Goal: Task Accomplishment & Management: Manage account settings

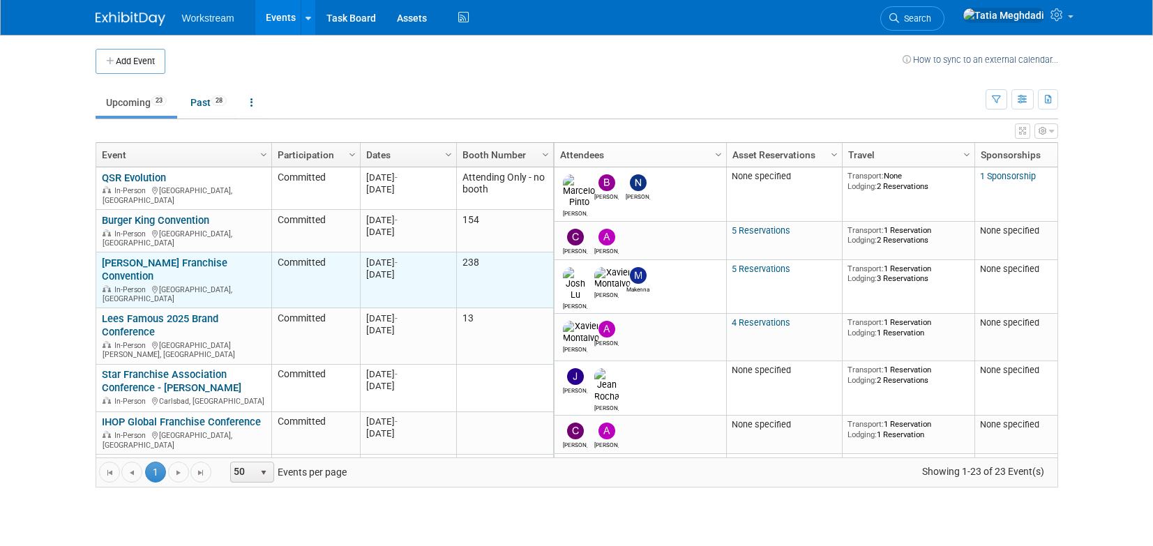
click at [126, 257] on link "[PERSON_NAME] Franchise Convention" at bounding box center [165, 270] width 126 height 26
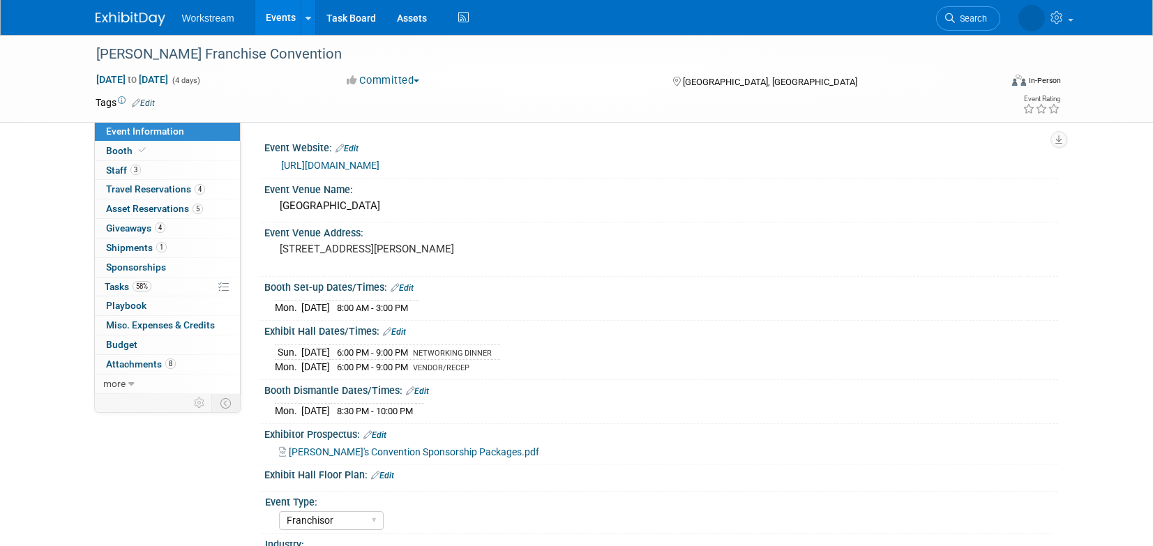
select select "Franchisor"
select select "Restaurant"
select select "No"
select select "[PERSON_NAME]"
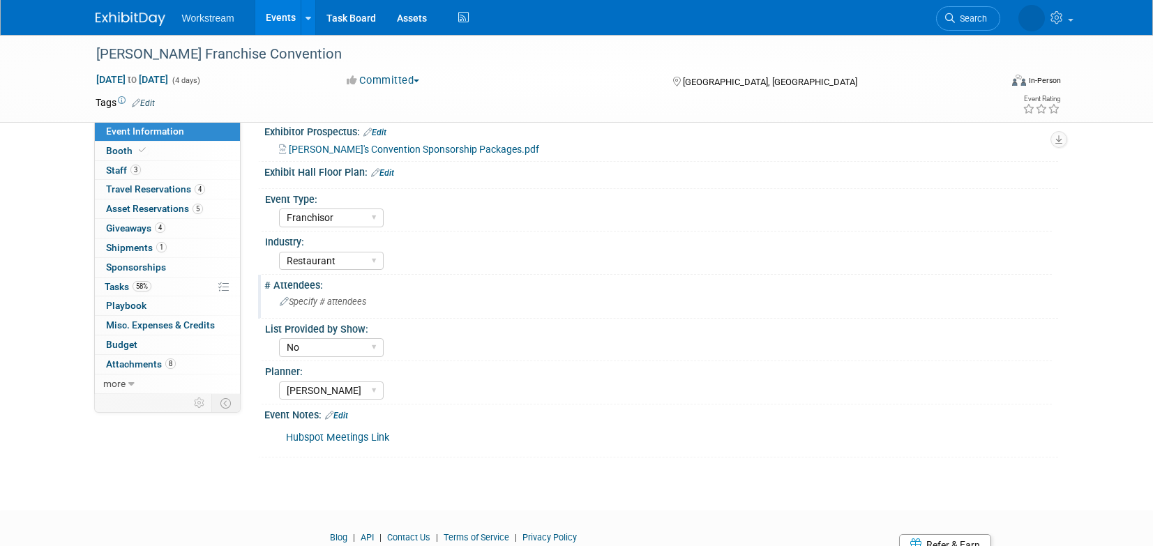
scroll to position [287, 0]
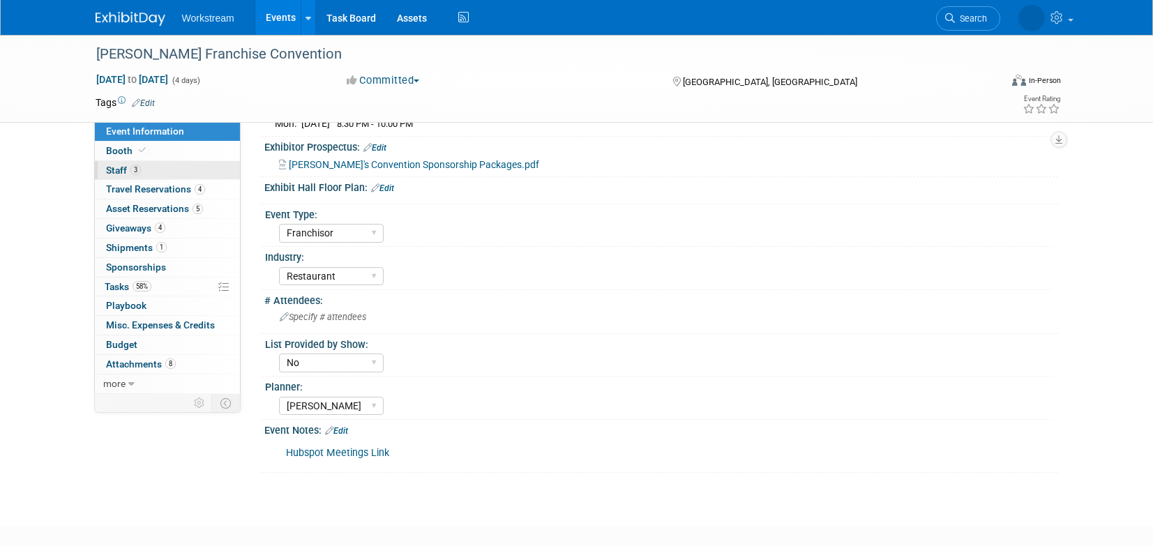
click at [117, 173] on span "Staff 3" at bounding box center [123, 170] width 35 height 11
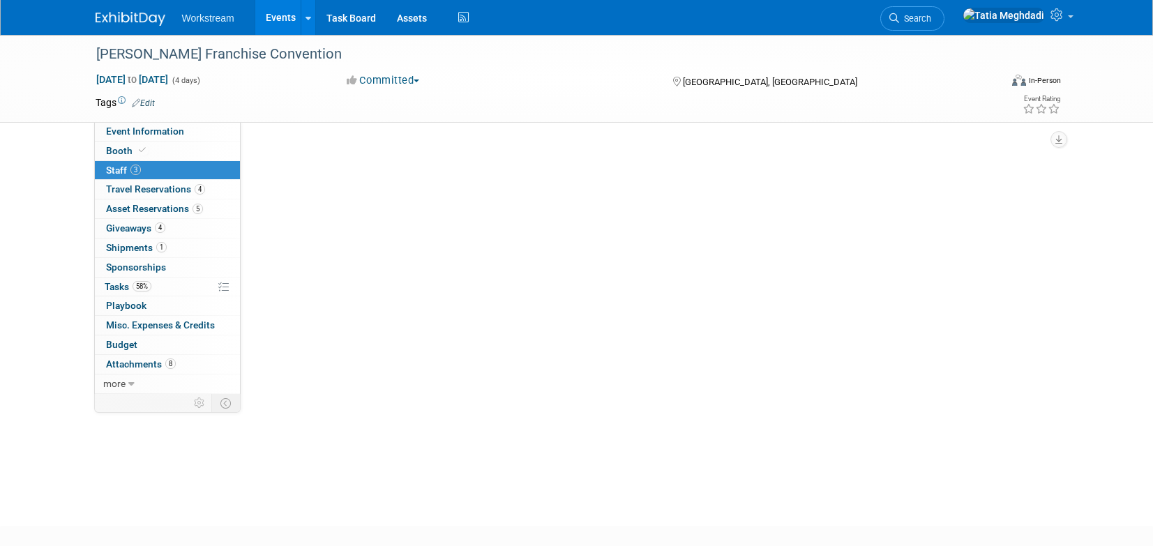
scroll to position [0, 0]
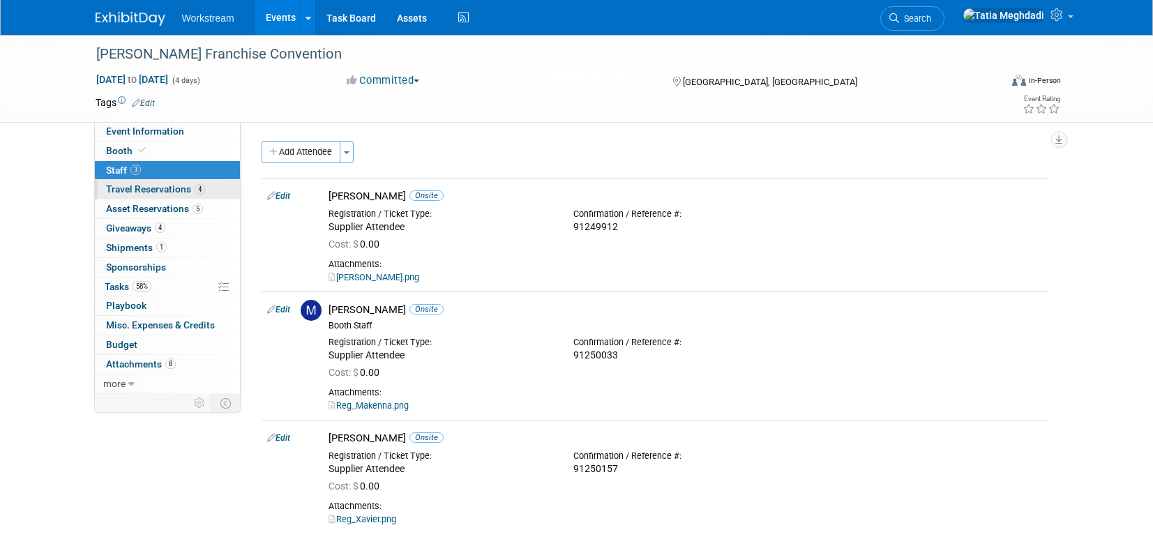
click at [148, 189] on span "Travel Reservations 4" at bounding box center [155, 188] width 99 height 11
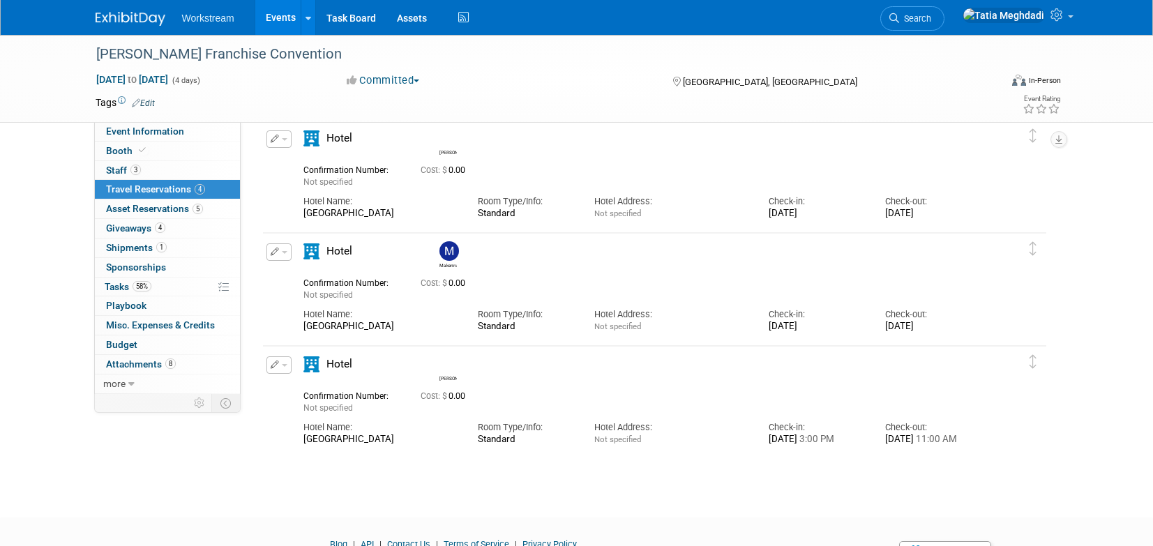
scroll to position [153, 0]
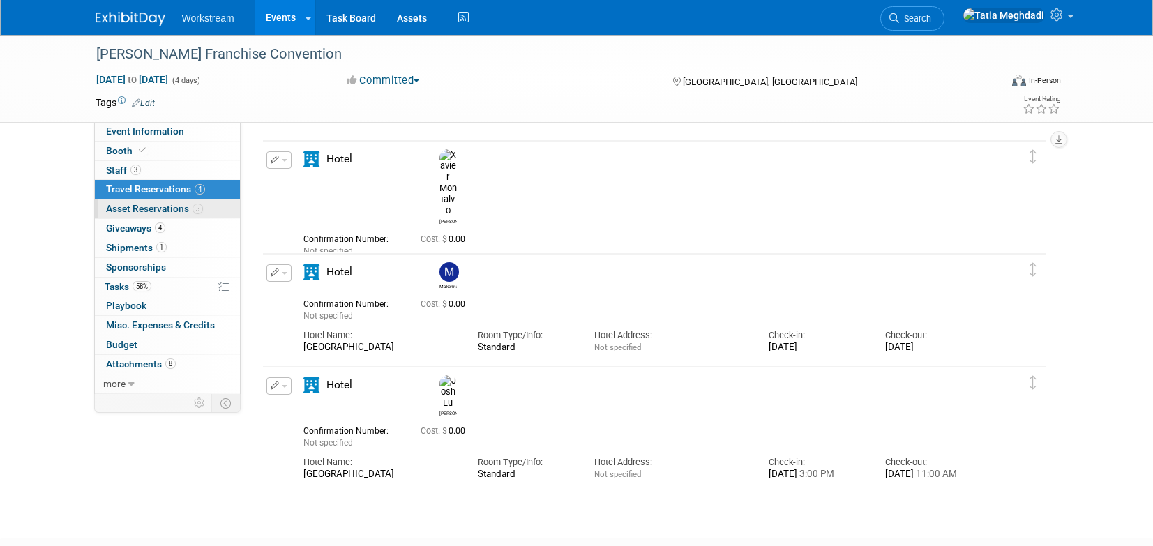
click at [139, 205] on span "Asset Reservations 5" at bounding box center [154, 208] width 97 height 11
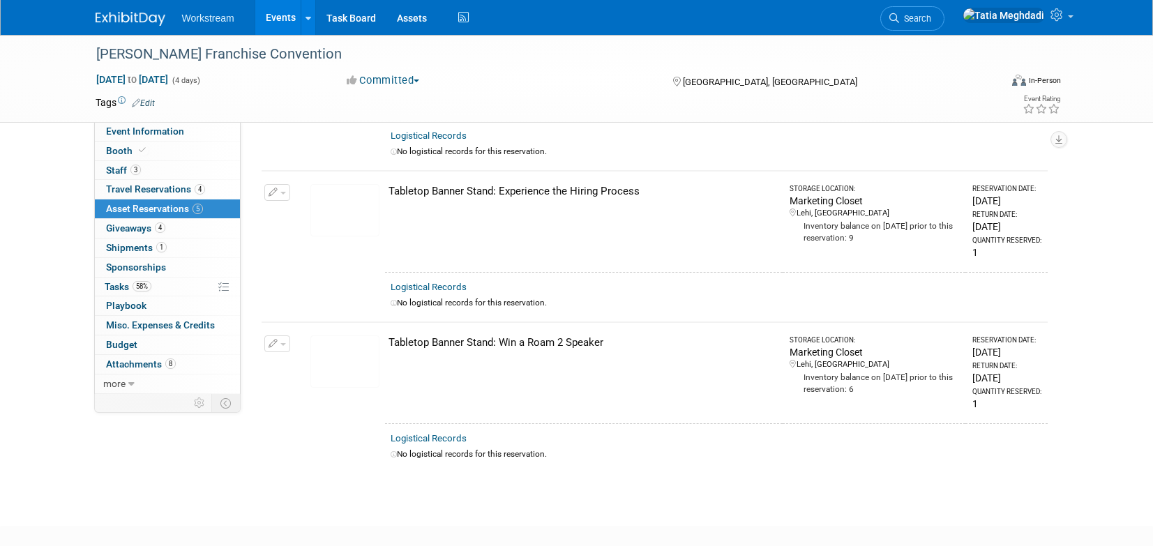
scroll to position [430, 0]
click at [125, 225] on span "Giveaways 4" at bounding box center [135, 227] width 59 height 11
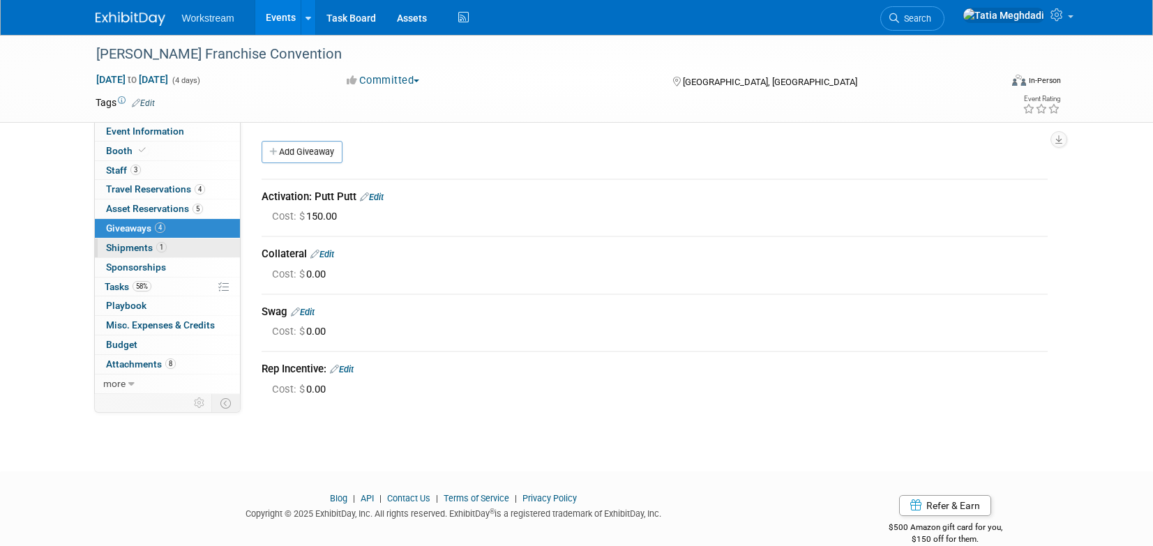
click at [134, 247] on span "Shipments 1" at bounding box center [136, 247] width 61 height 11
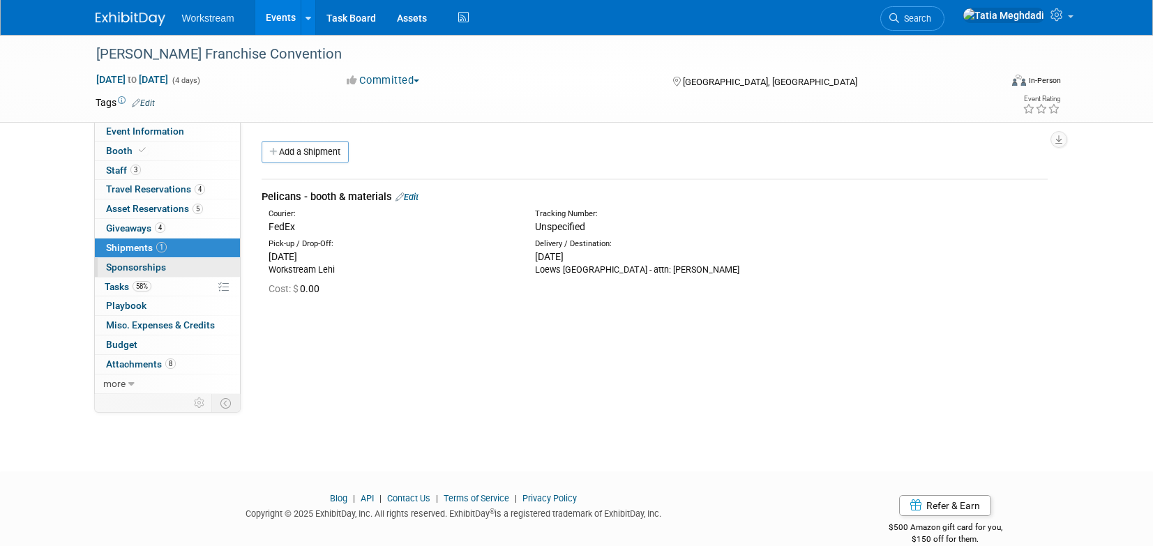
click at [144, 264] on span "Sponsorships 0" at bounding box center [136, 266] width 60 height 11
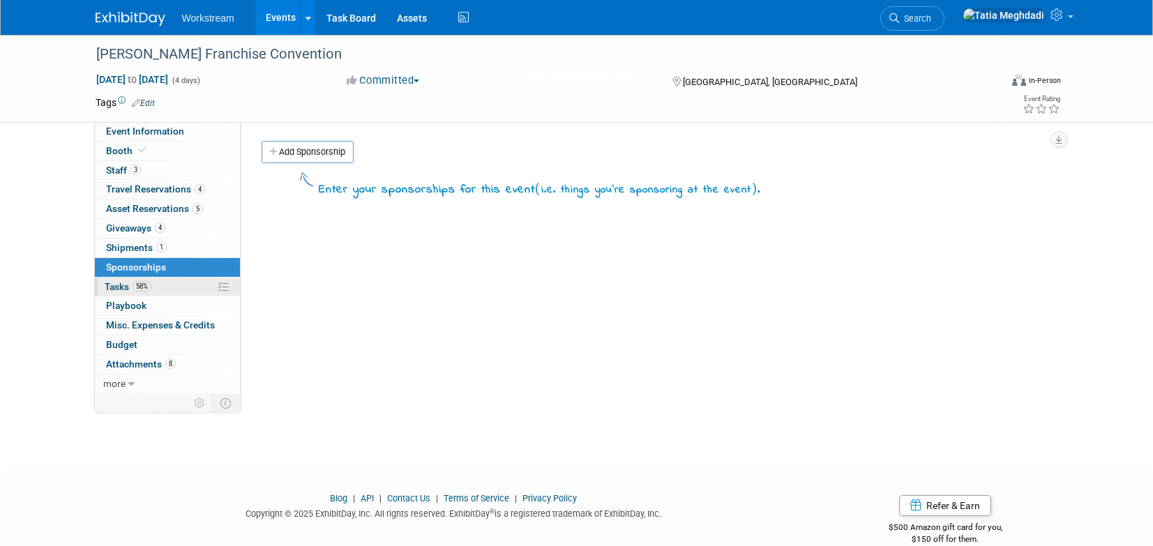
click at [117, 289] on span "Tasks 58%" at bounding box center [128, 286] width 47 height 11
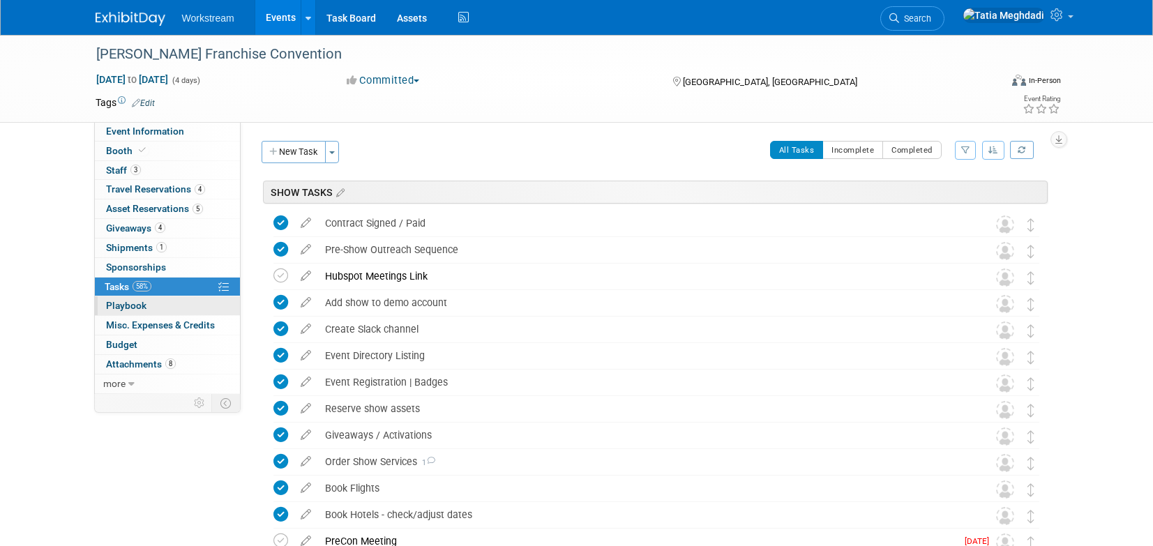
click at [125, 303] on span "Playbook 0" at bounding box center [126, 305] width 40 height 11
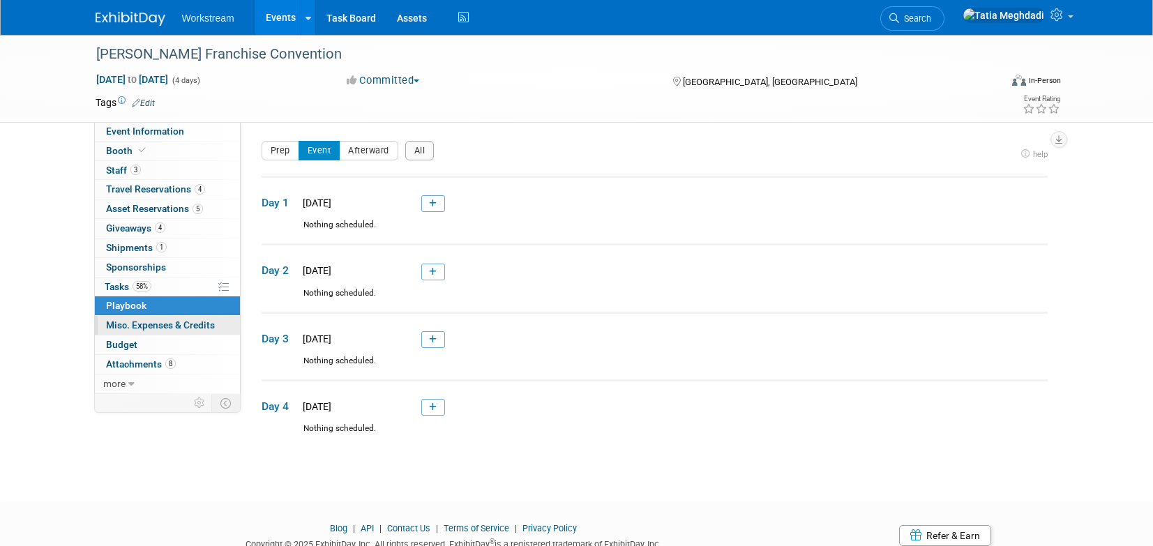
click at [129, 324] on span "Misc. Expenses & Credits 0" at bounding box center [160, 324] width 109 height 11
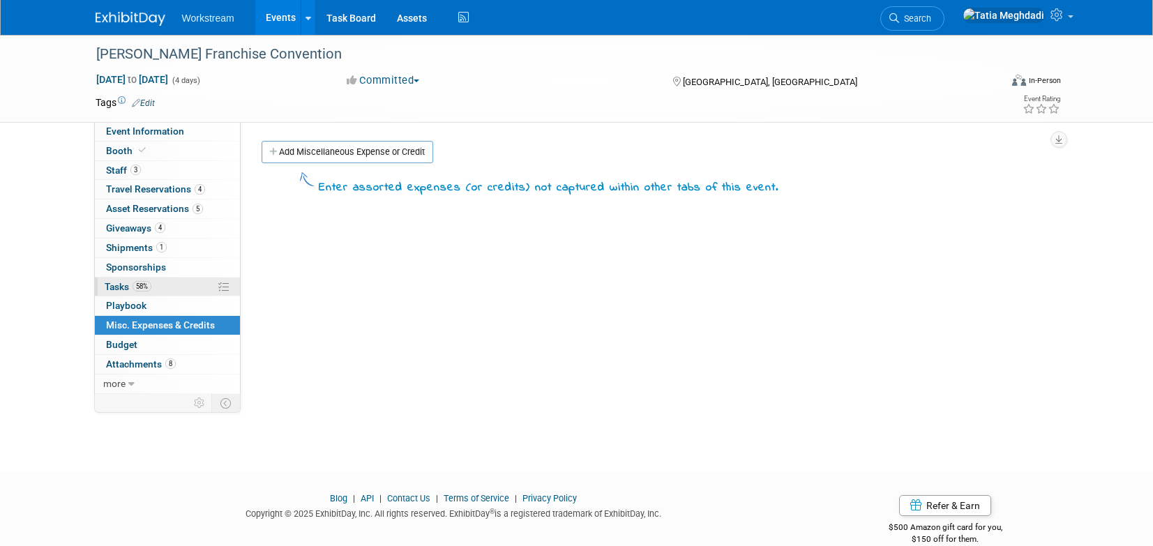
click at [123, 285] on span "Tasks 58%" at bounding box center [128, 286] width 47 height 11
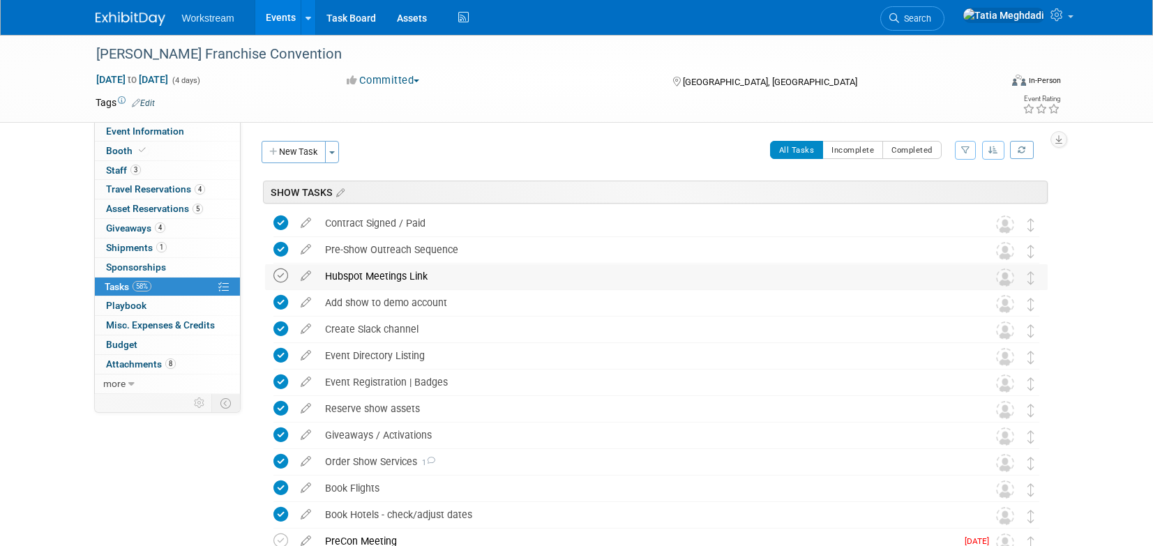
click at [282, 275] on icon at bounding box center [280, 275] width 15 height 15
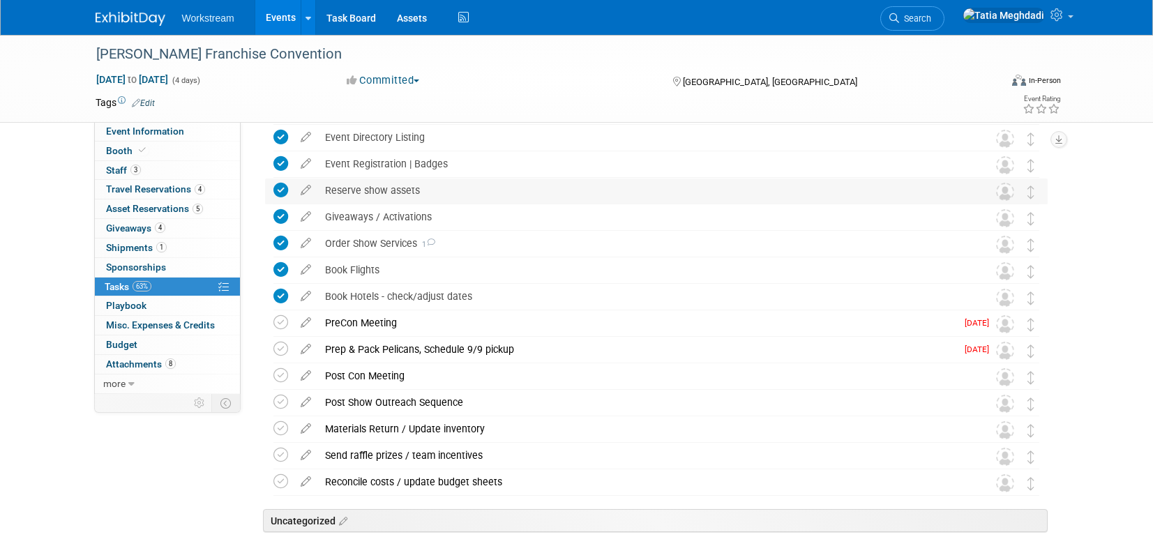
scroll to position [221, 0]
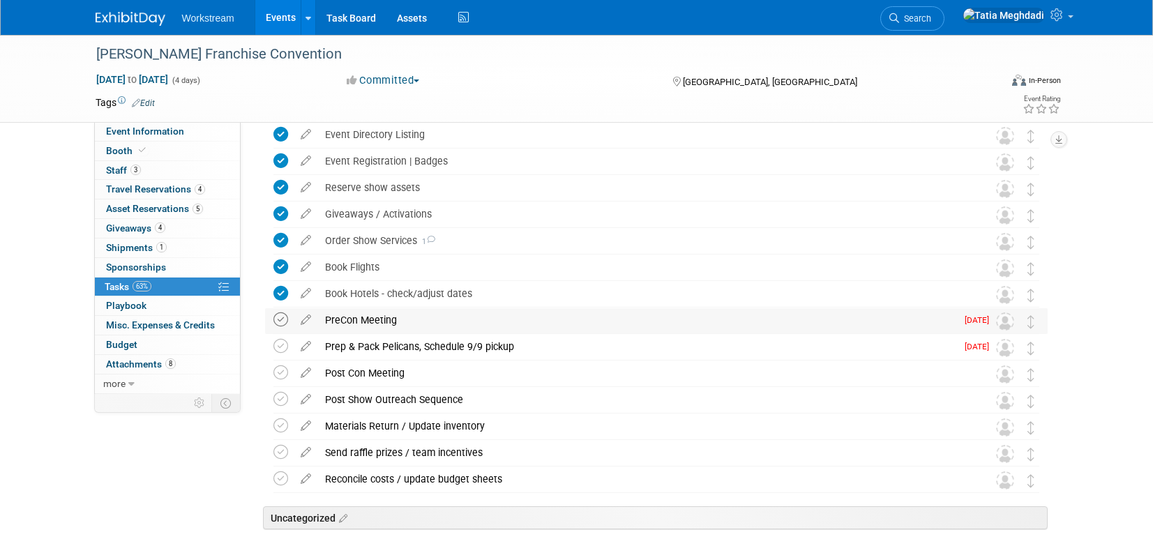
click at [286, 318] on icon at bounding box center [280, 319] width 15 height 15
drag, startPoint x: 284, startPoint y: 346, endPoint x: 296, endPoint y: 347, distance: 11.2
click at [285, 346] on icon at bounding box center [280, 346] width 15 height 15
click at [115, 301] on span "Playbook 0" at bounding box center [126, 305] width 40 height 11
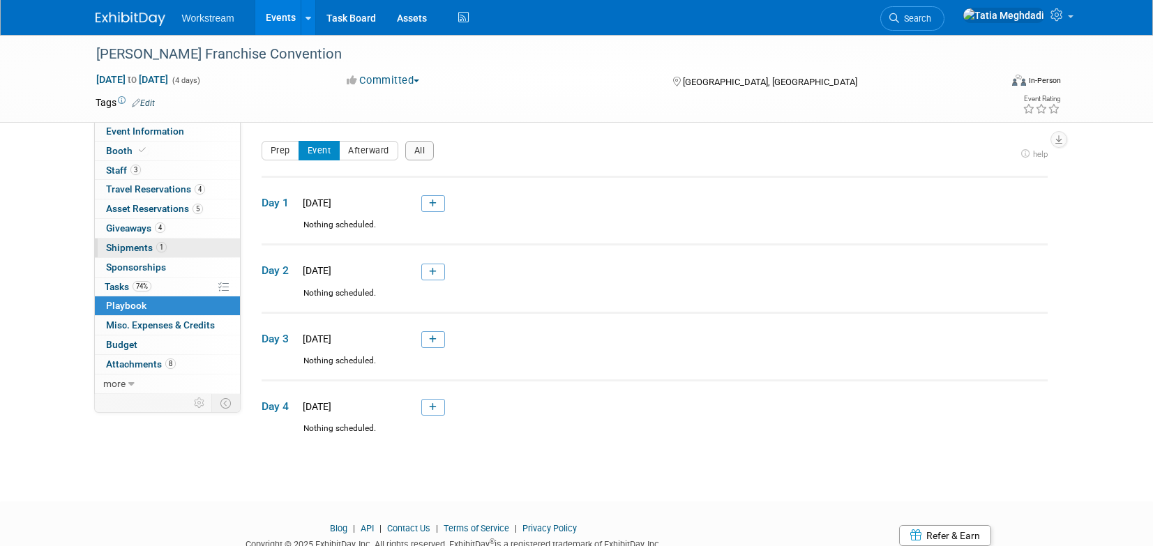
click at [152, 243] on span "Shipments 1" at bounding box center [136, 247] width 61 height 11
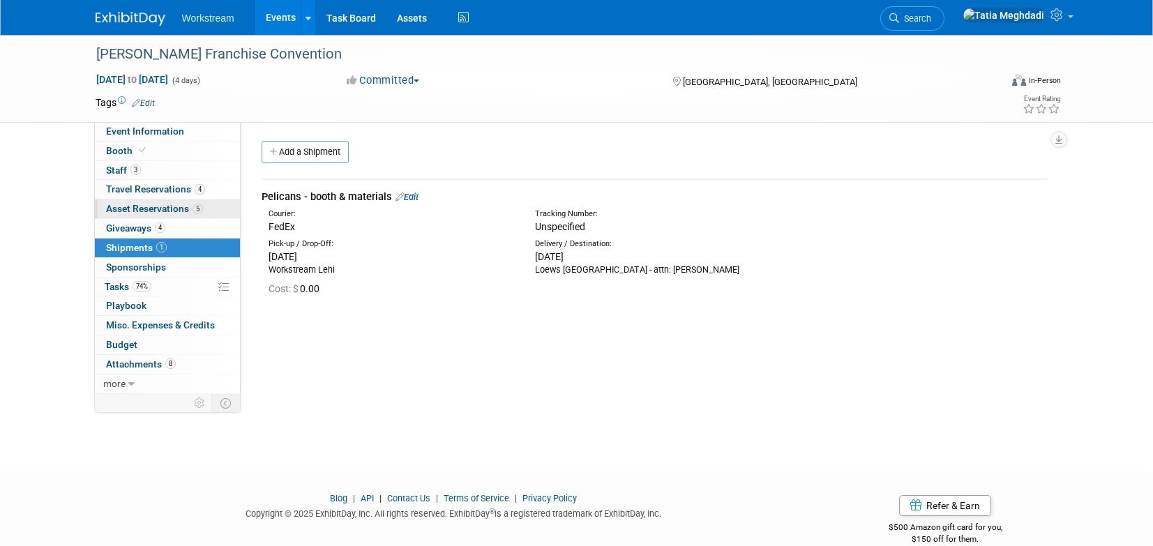
click at [126, 208] on span "Asset Reservations 5" at bounding box center [154, 208] width 97 height 11
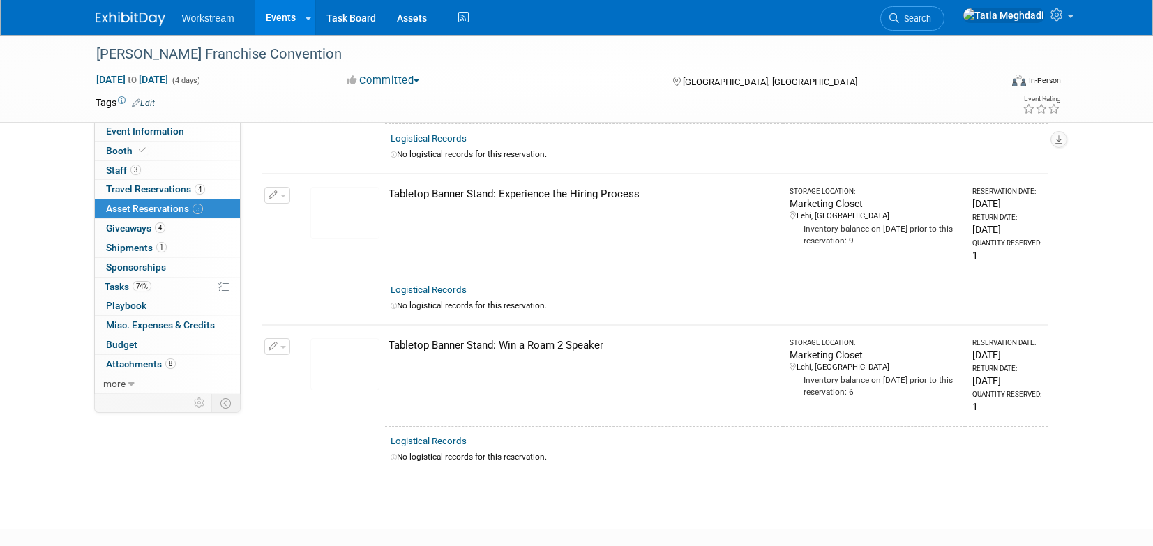
scroll to position [506, 0]
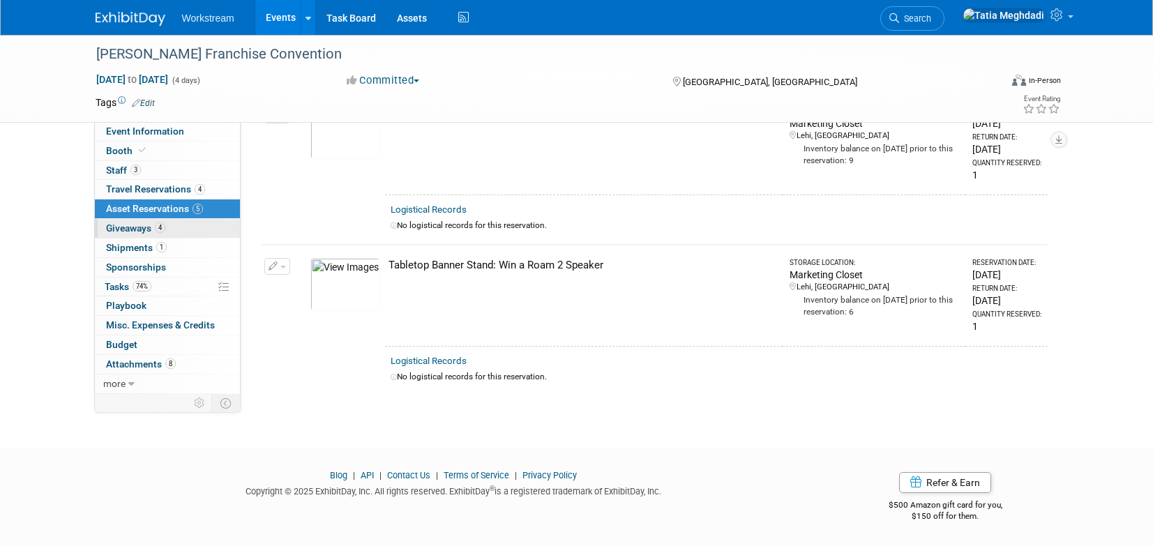
click at [122, 226] on span "Giveaways 4" at bounding box center [135, 227] width 59 height 11
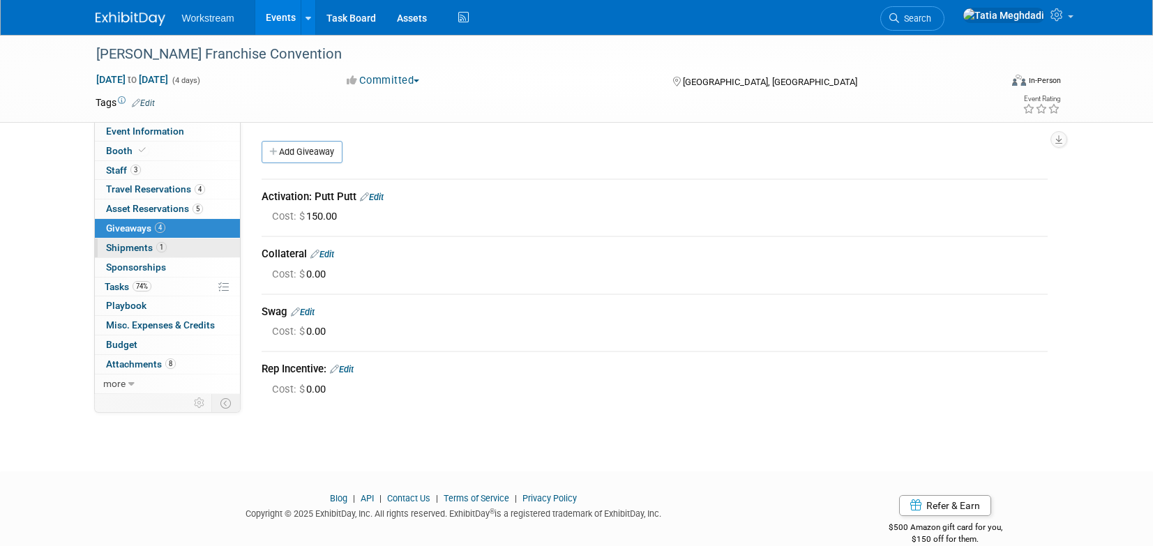
click at [118, 248] on span "Shipments 1" at bounding box center [136, 247] width 61 height 11
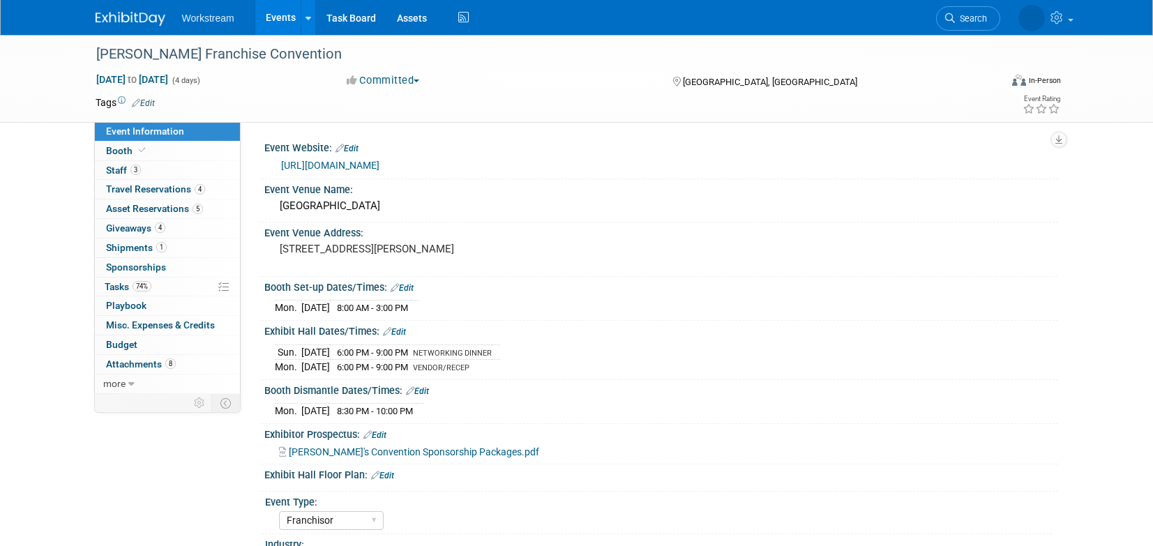
select select "Franchisor"
select select "Restaurant"
select select "No"
select select "Tatia Meghdadi"
